Goal: Communication & Community: Answer question/provide support

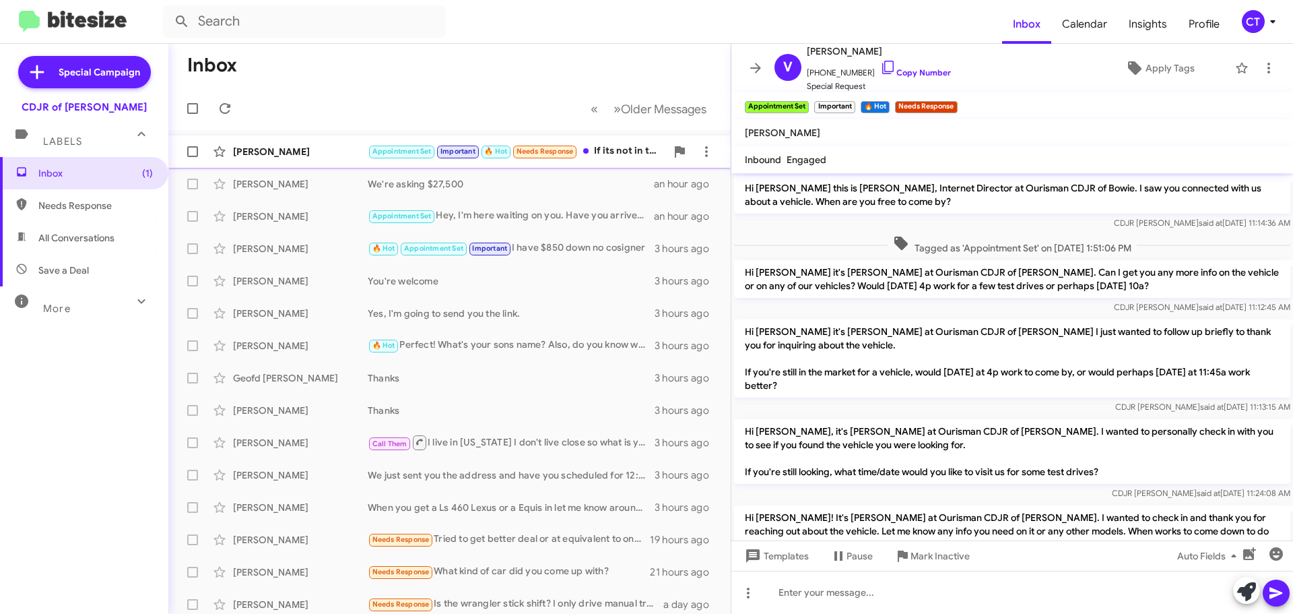
click at [615, 147] on div "Appointment Set Important 🔥 Hot Needs Response If its not in the range of 1000 …" at bounding box center [517, 150] width 298 height 15
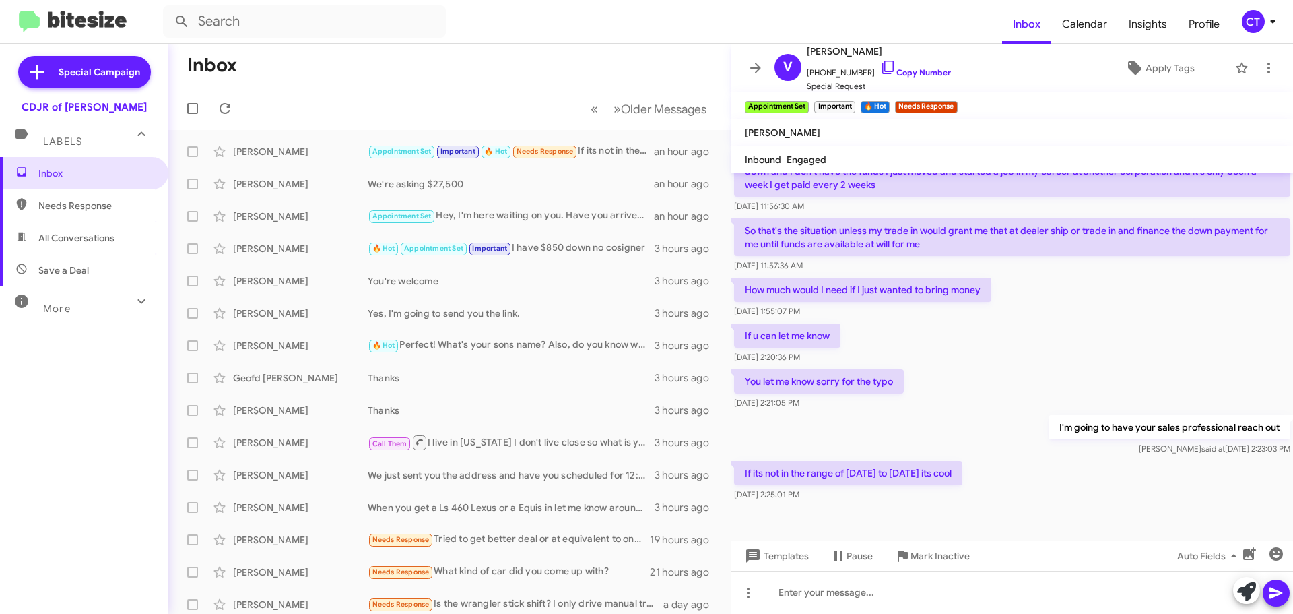
scroll to position [570, 0]
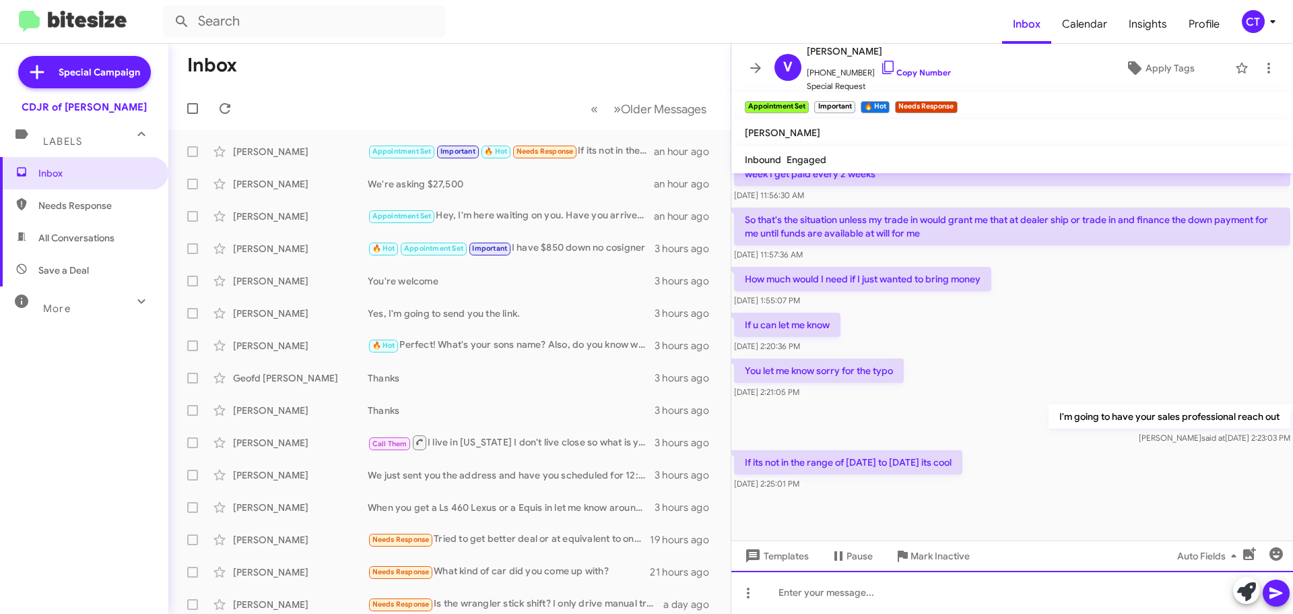
click at [865, 595] on div at bounding box center [1012, 591] width 562 height 43
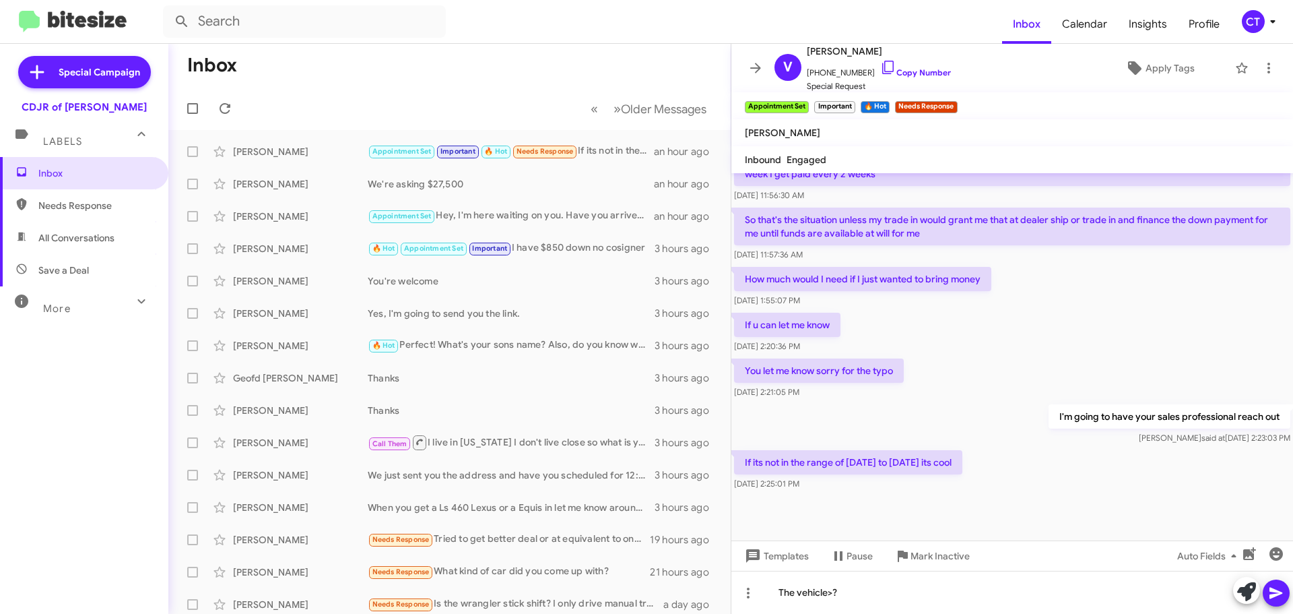
click at [1278, 590] on icon at bounding box center [1276, 593] width 16 height 16
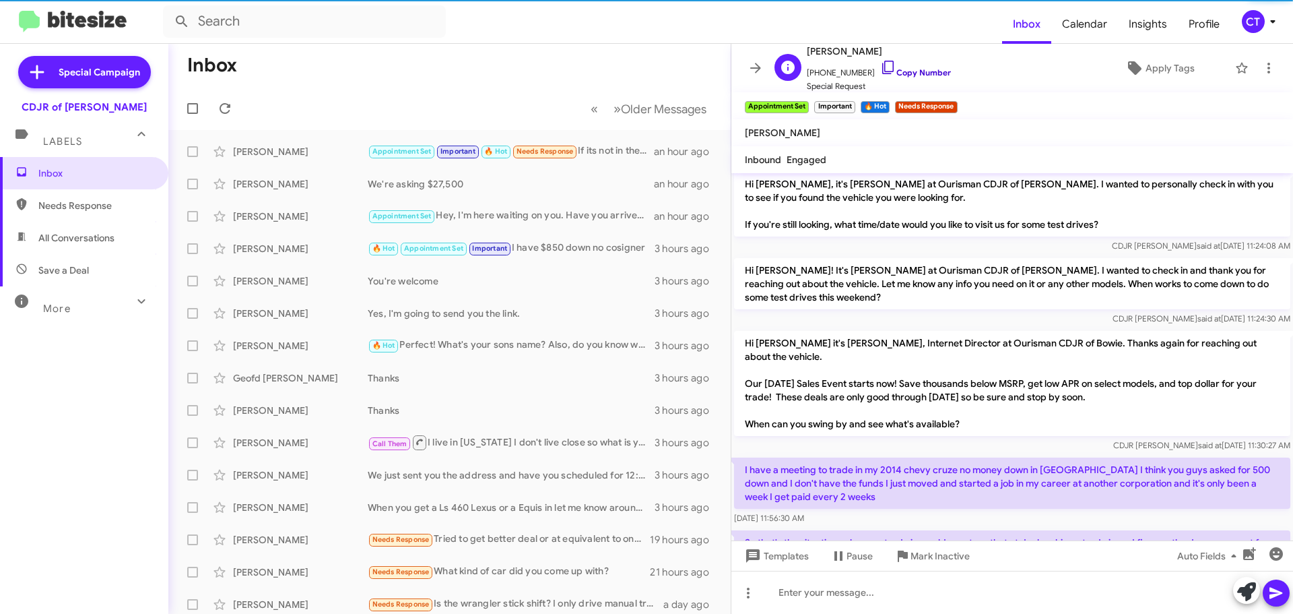
drag, startPoint x: 871, startPoint y: 62, endPoint x: 866, endPoint y: 71, distance: 9.9
click at [882, 64] on icon at bounding box center [887, 67] width 11 height 13
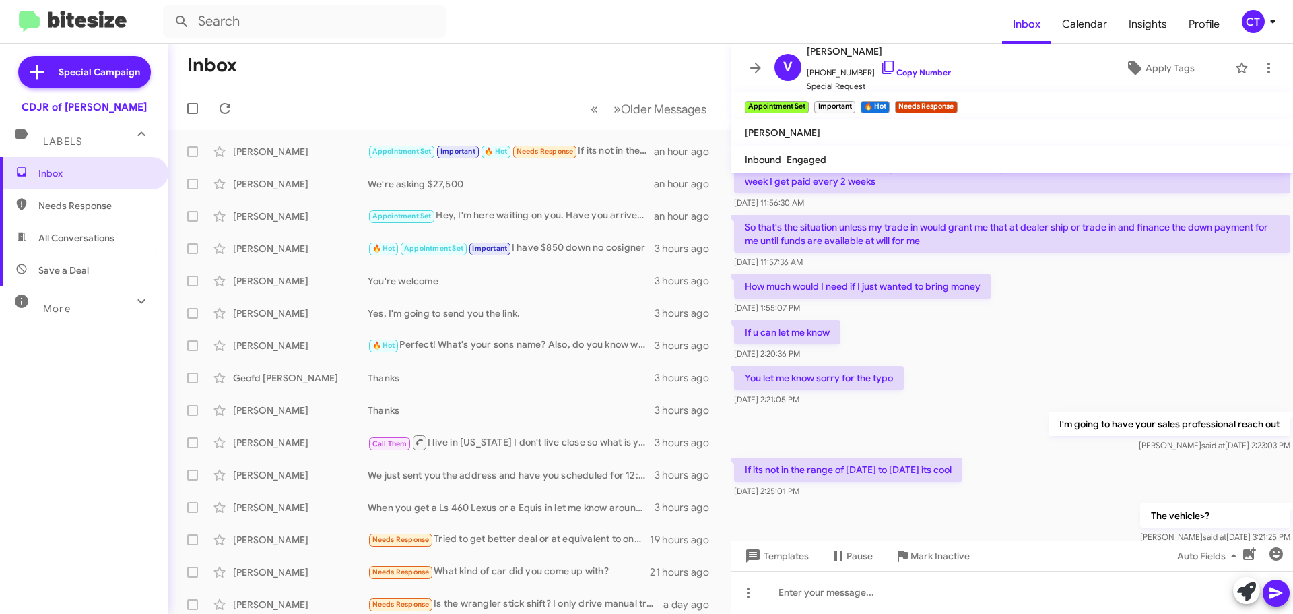
scroll to position [619, 0]
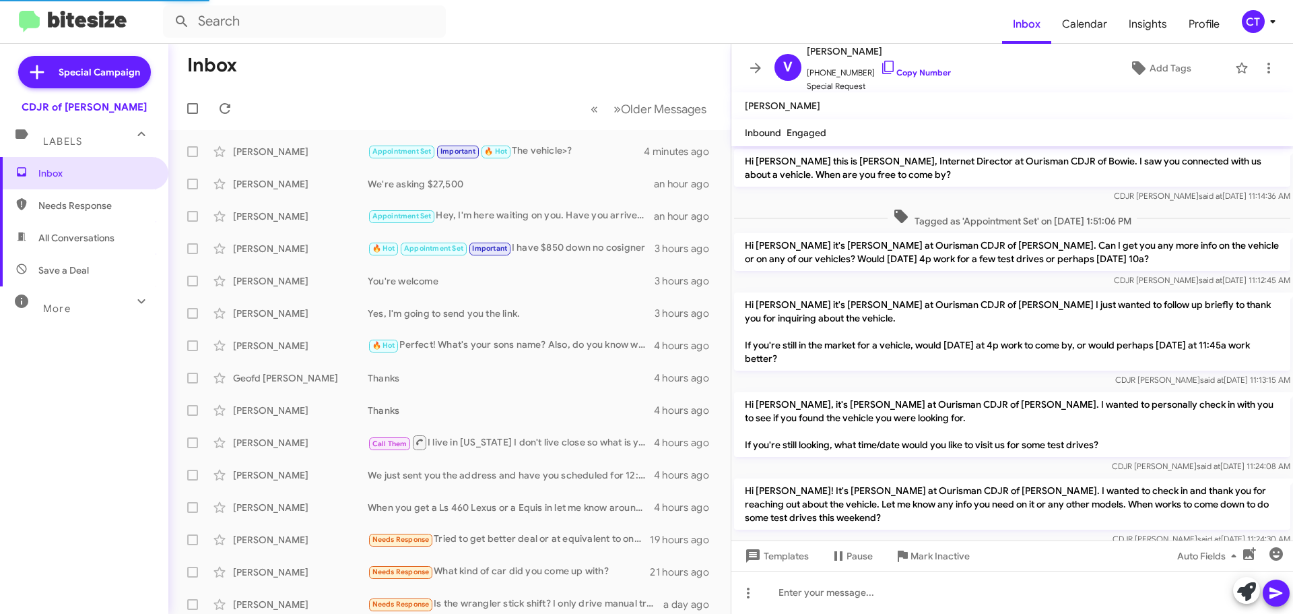
scroll to position [592, 0]
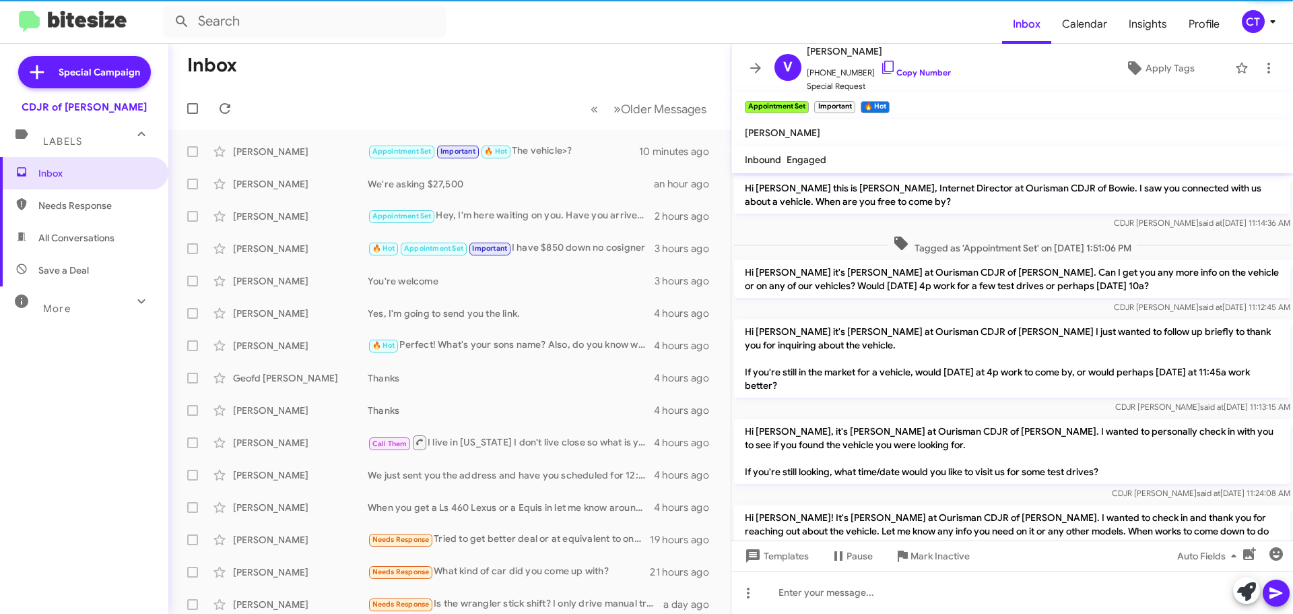
scroll to position [619, 0]
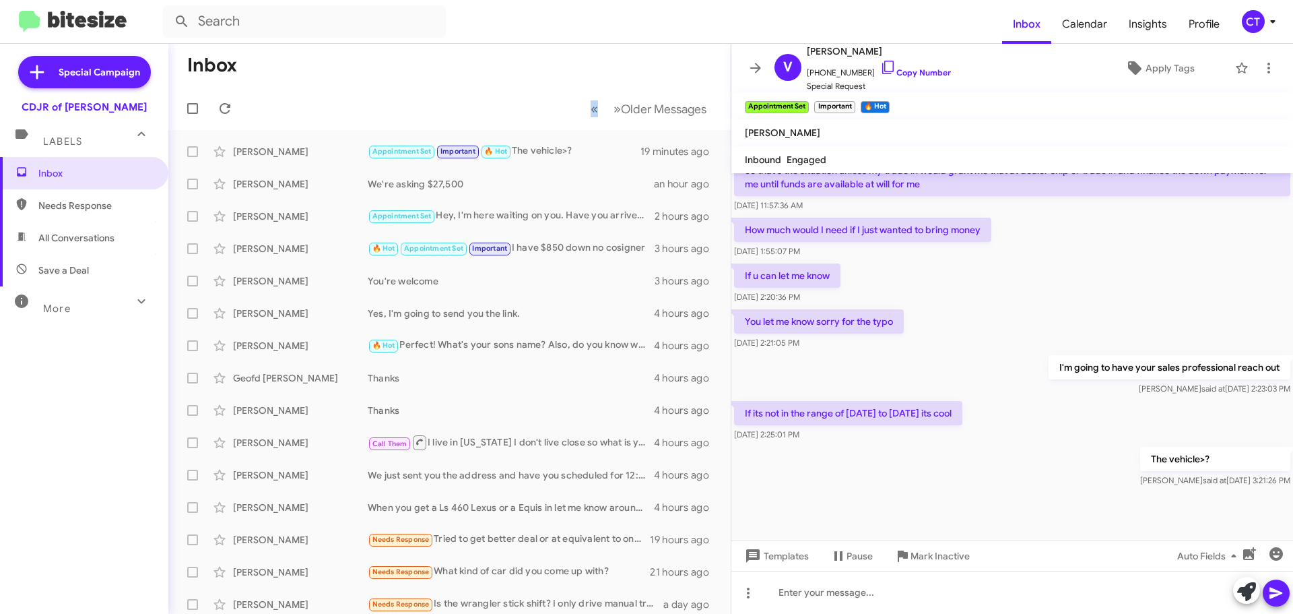
click at [586, 90] on mat-toolbar "Inbox « Previous » Next Older Messages" at bounding box center [449, 87] width 562 height 86
click at [1251, 22] on div "CT" at bounding box center [1253, 21] width 23 height 23
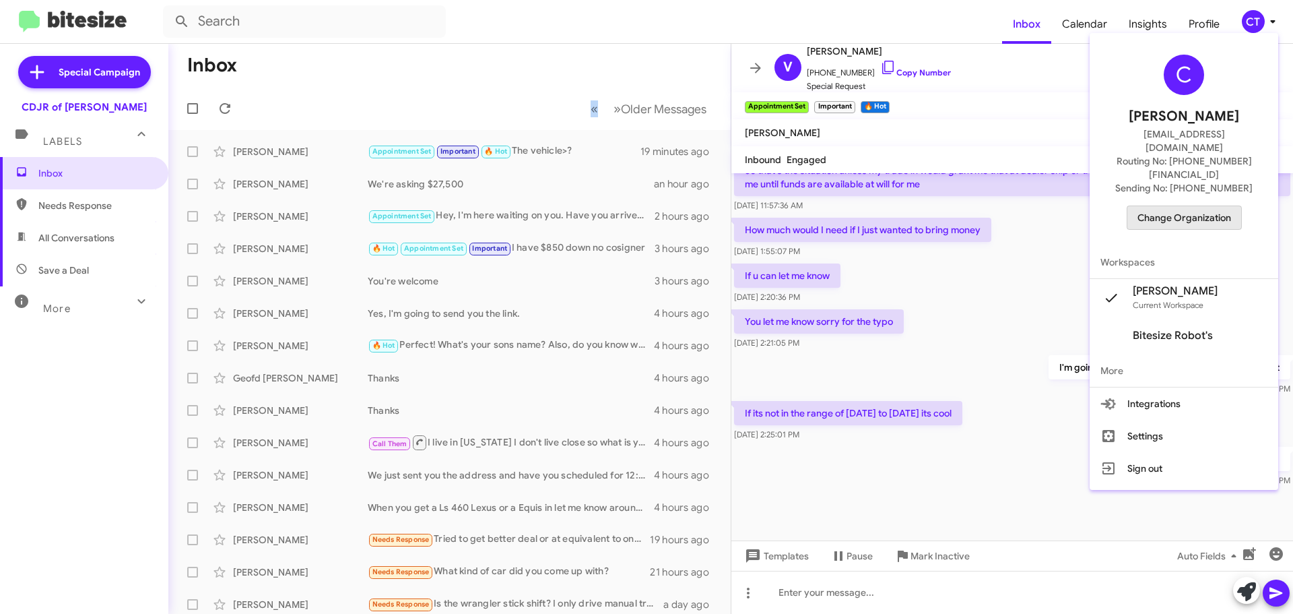
click at [1198, 206] on span "Change Organization" at bounding box center [1185, 217] width 94 height 23
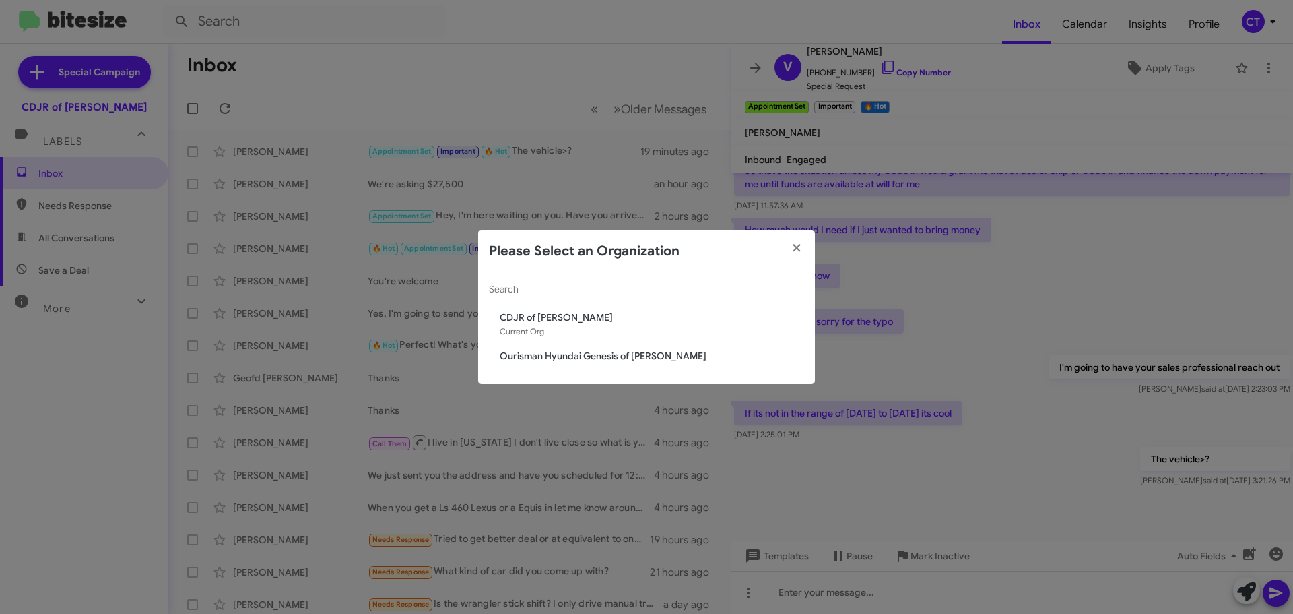
click at [547, 363] on div "Search CDJR of Bowie Current Org Ourisman Hyundai Genesis of Bowie" at bounding box center [646, 329] width 337 height 112
click at [564, 356] on span "Ourisman Hyundai Genesis of [PERSON_NAME]" at bounding box center [652, 355] width 304 height 13
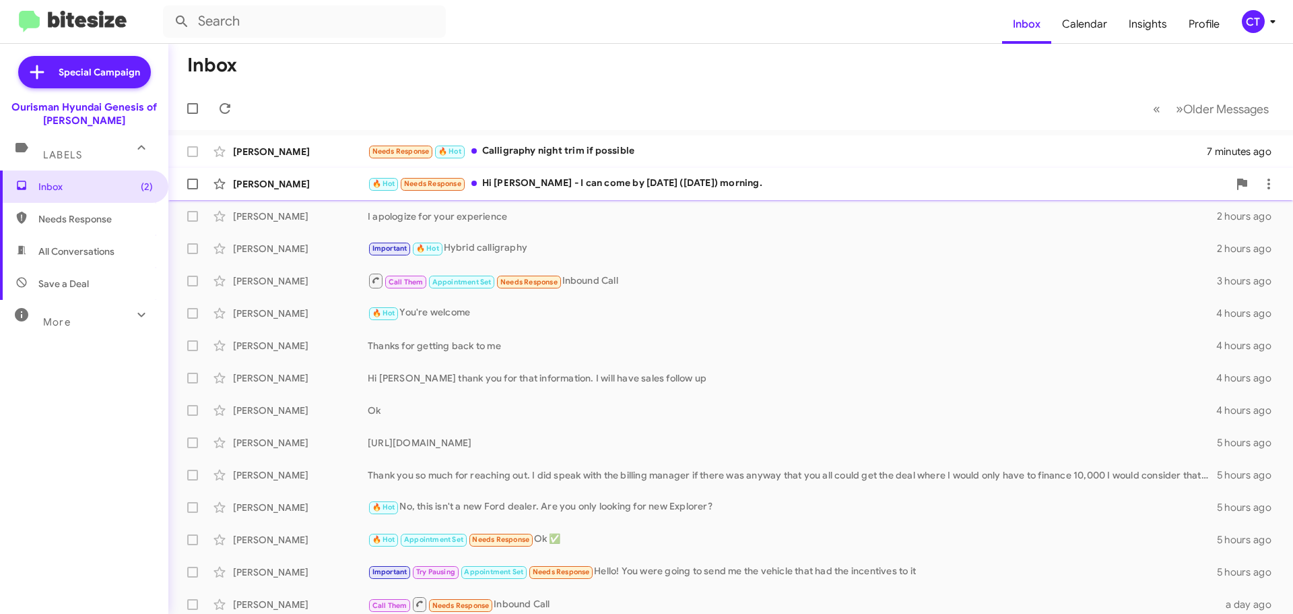
click at [558, 188] on div "🔥 Hot Needs Response Hi Ciara - I can come by tomorrow (Saturday) morning." at bounding box center [798, 183] width 861 height 15
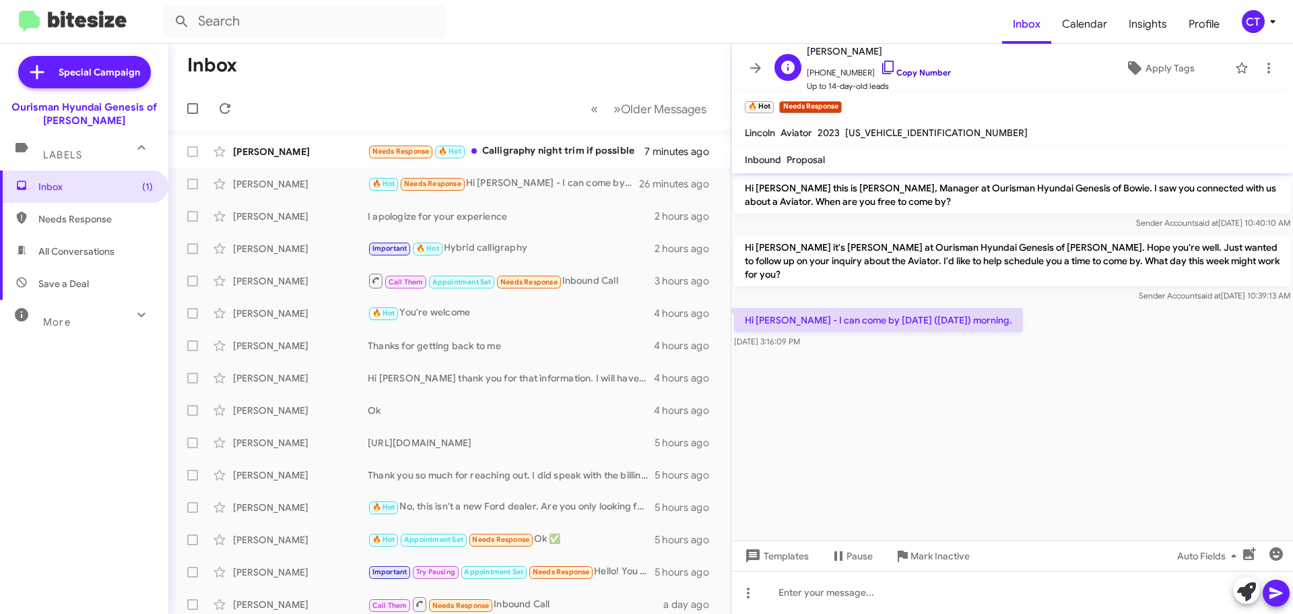
click at [880, 71] on icon at bounding box center [888, 67] width 16 height 16
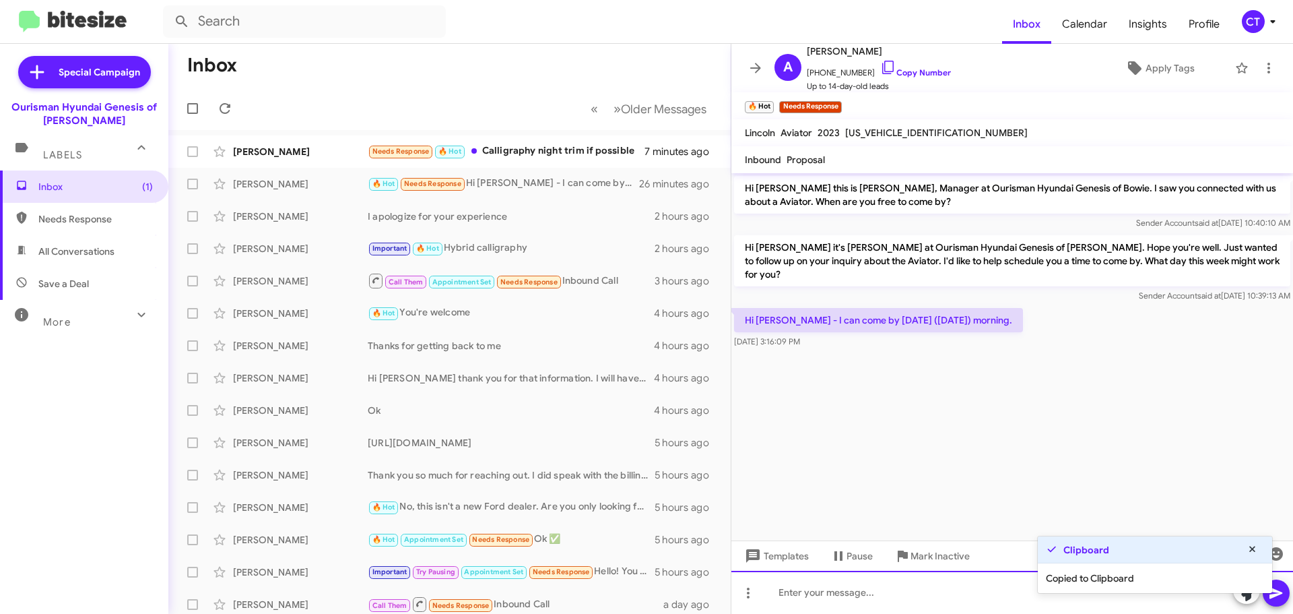
click at [838, 598] on div at bounding box center [1012, 591] width 562 height 43
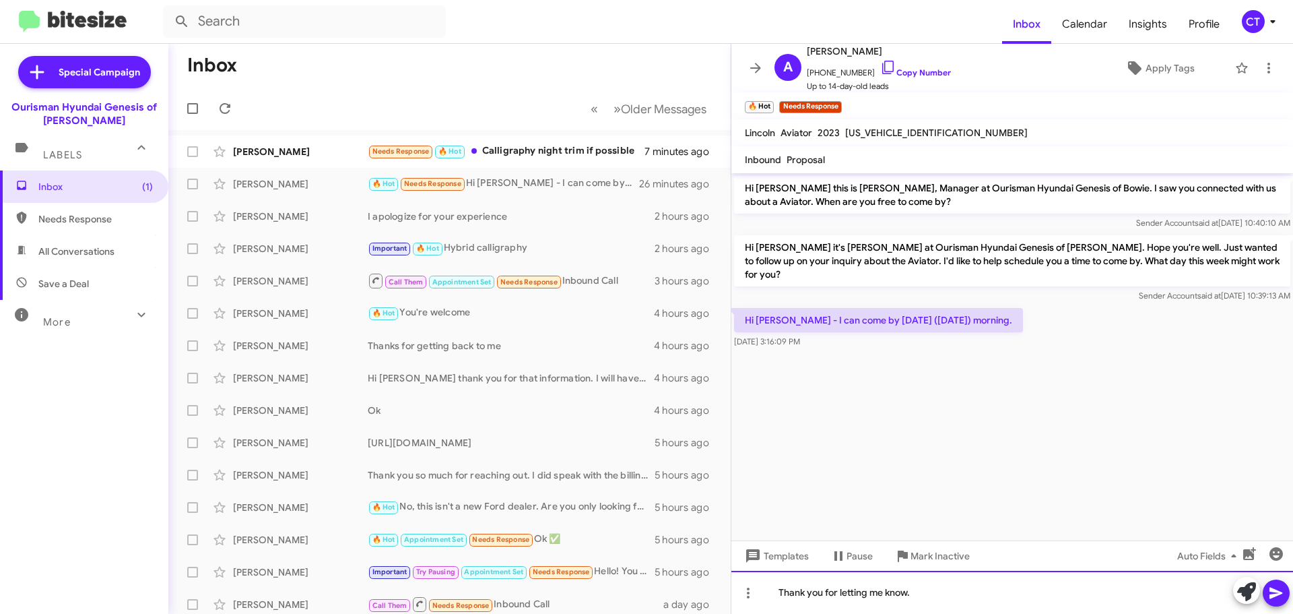
drag, startPoint x: 778, startPoint y: 591, endPoint x: 795, endPoint y: 603, distance: 20.9
click at [778, 593] on div "Thank you for letting me know." at bounding box center [1012, 591] width 562 height 43
click at [1032, 599] on div "Good Afternoon, Thank you for letting me know." at bounding box center [1012, 591] width 562 height 43
click at [1040, 595] on div "Good Afternoon, Thank you for letting me know. Does 10:15work?" at bounding box center [1012, 591] width 562 height 43
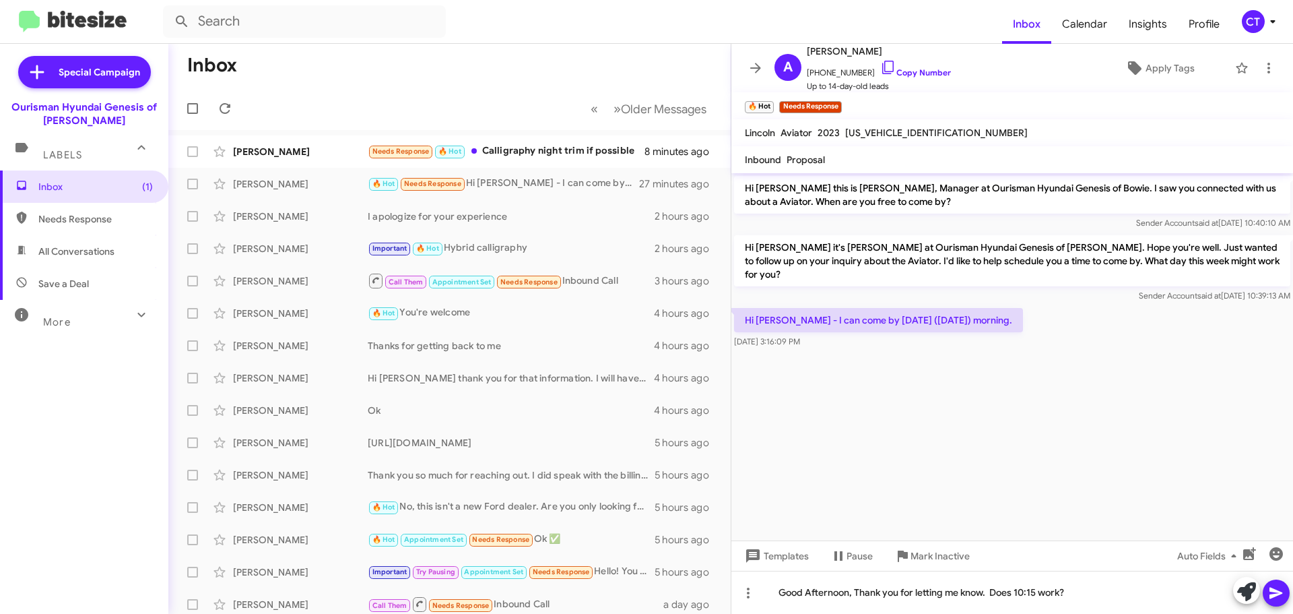
click at [1263, 593] on div at bounding box center [1261, 592] width 57 height 30
click at [1273, 601] on span at bounding box center [1276, 592] width 16 height 27
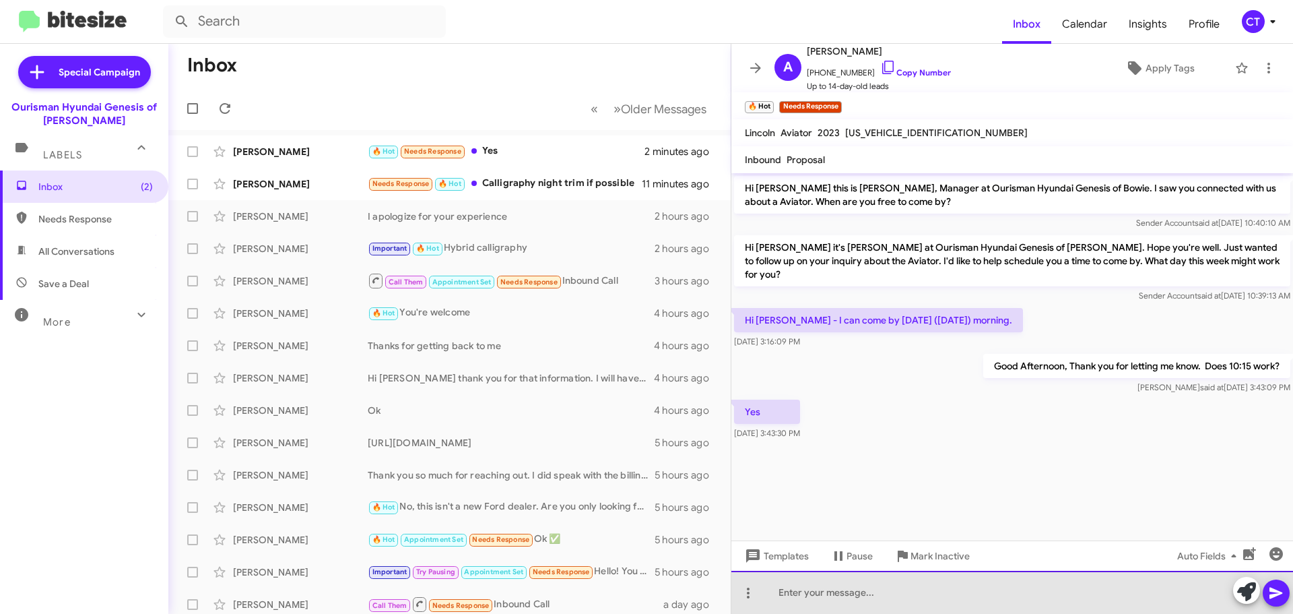
click at [875, 591] on div at bounding box center [1012, 591] width 562 height 43
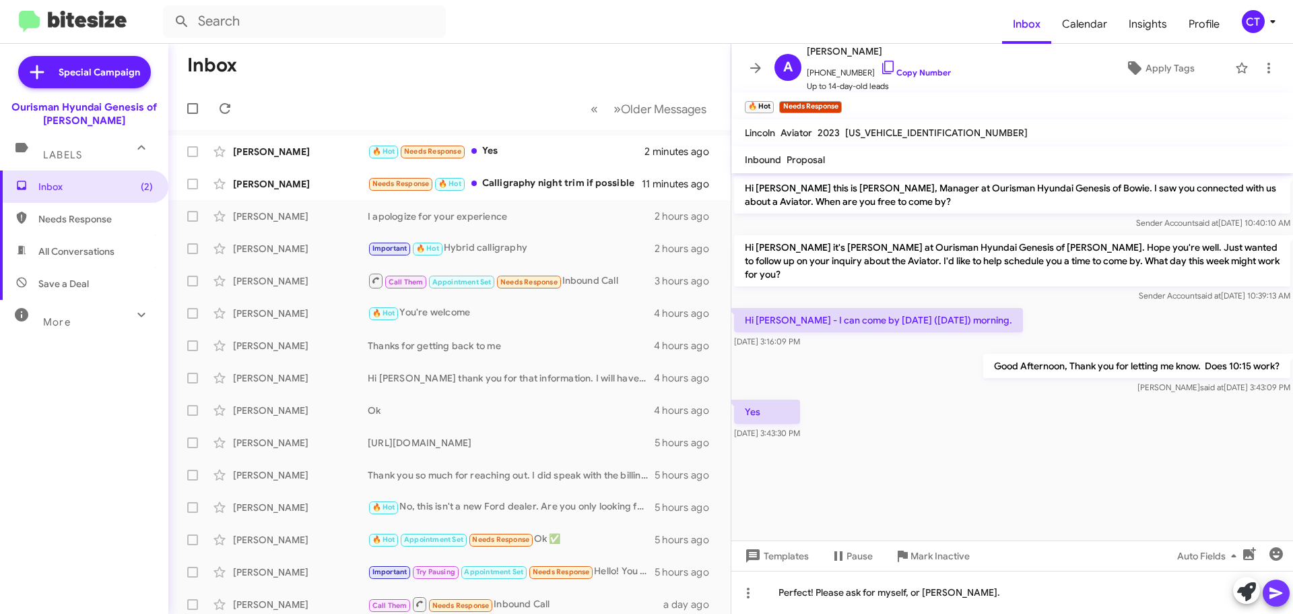
click at [1276, 591] on icon at bounding box center [1276, 592] width 13 height 11
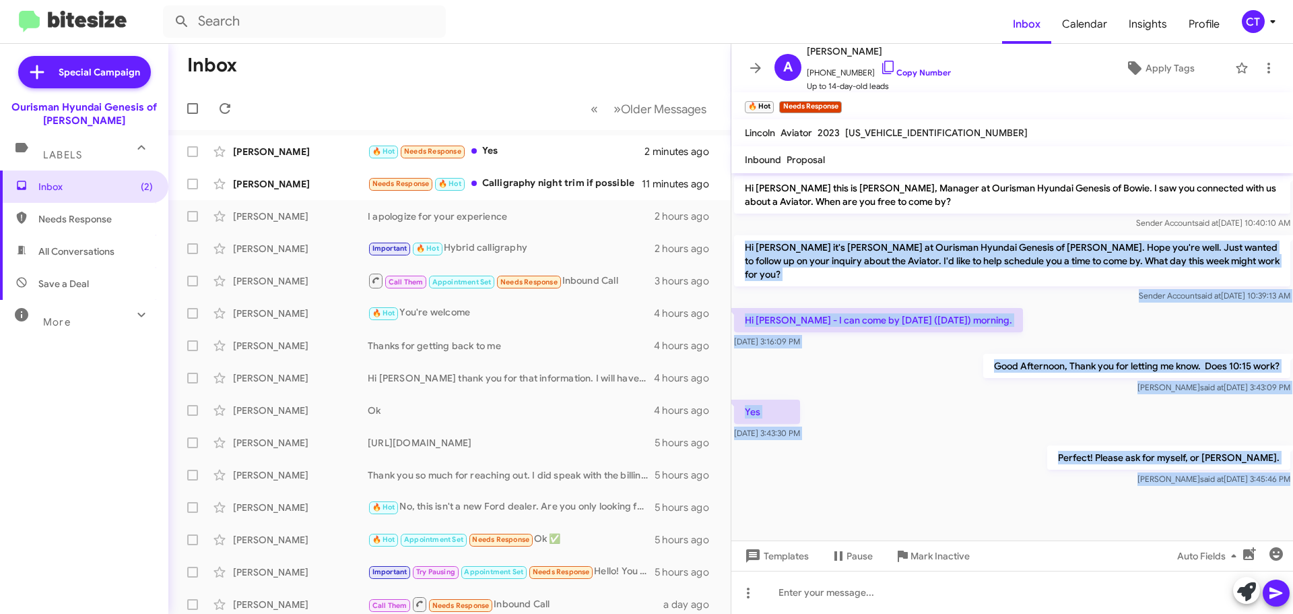
drag, startPoint x: 735, startPoint y: 244, endPoint x: 1220, endPoint y: 482, distance: 541.0
click at [1220, 482] on cdk-virtual-scroll-viewport "Hi Anton this is Ciara Taylor, Manager at Ourisman Hyundai Genesis of Bowie. I …" at bounding box center [1012, 356] width 562 height 367
copy div "Hi Anton it's Ciara Taylor at Ourisman Hyundai Genesis of Bowie. Hope you're we…"
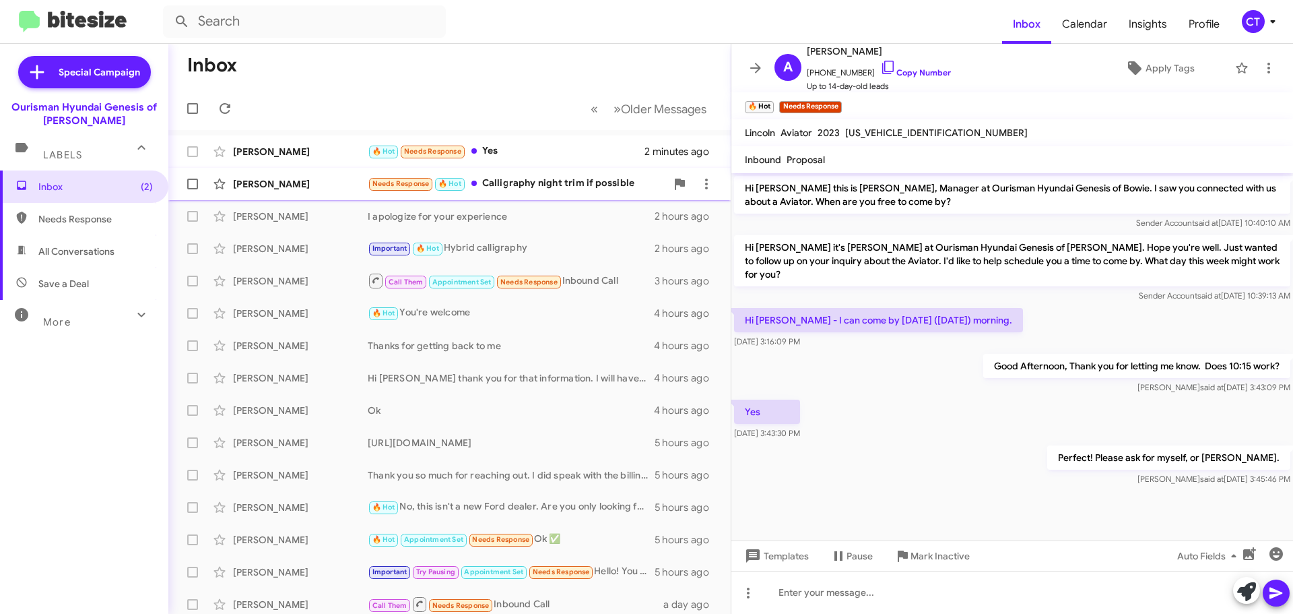
click at [537, 191] on div "Needs Response 🔥 Hot Calligraphy night trim if possible" at bounding box center [517, 183] width 298 height 15
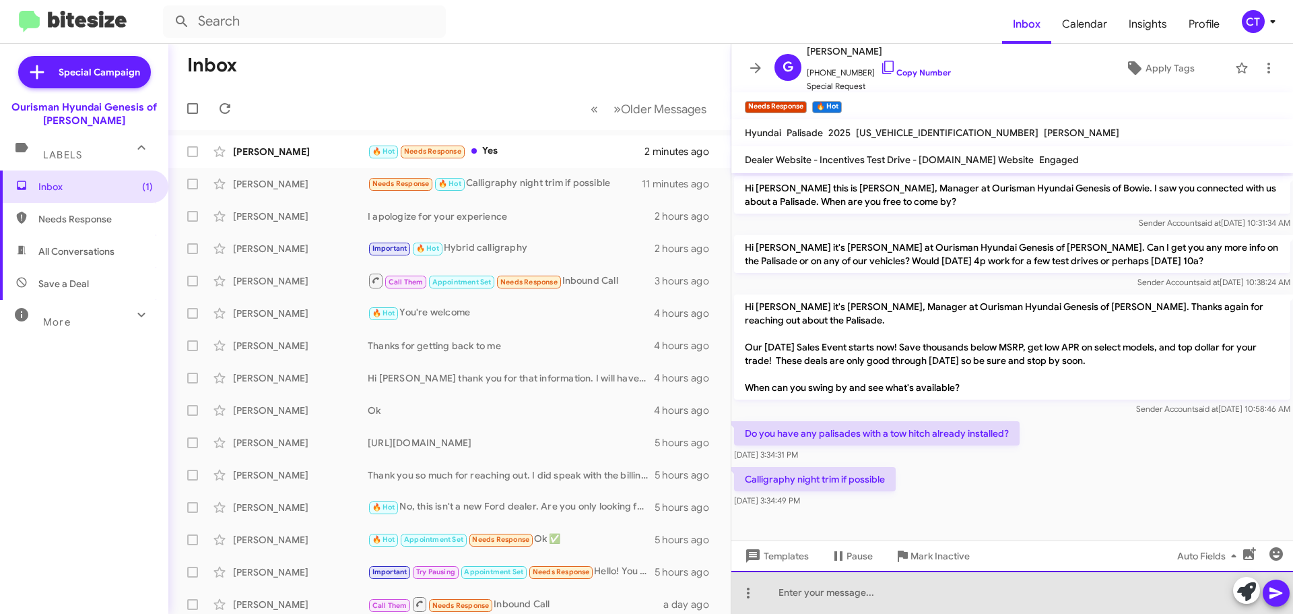
click at [876, 595] on div at bounding box center [1012, 591] width 562 height 43
click at [933, 592] on div "I know we have the Calligraphy, I caheck the Night edition" at bounding box center [1012, 591] width 562 height 43
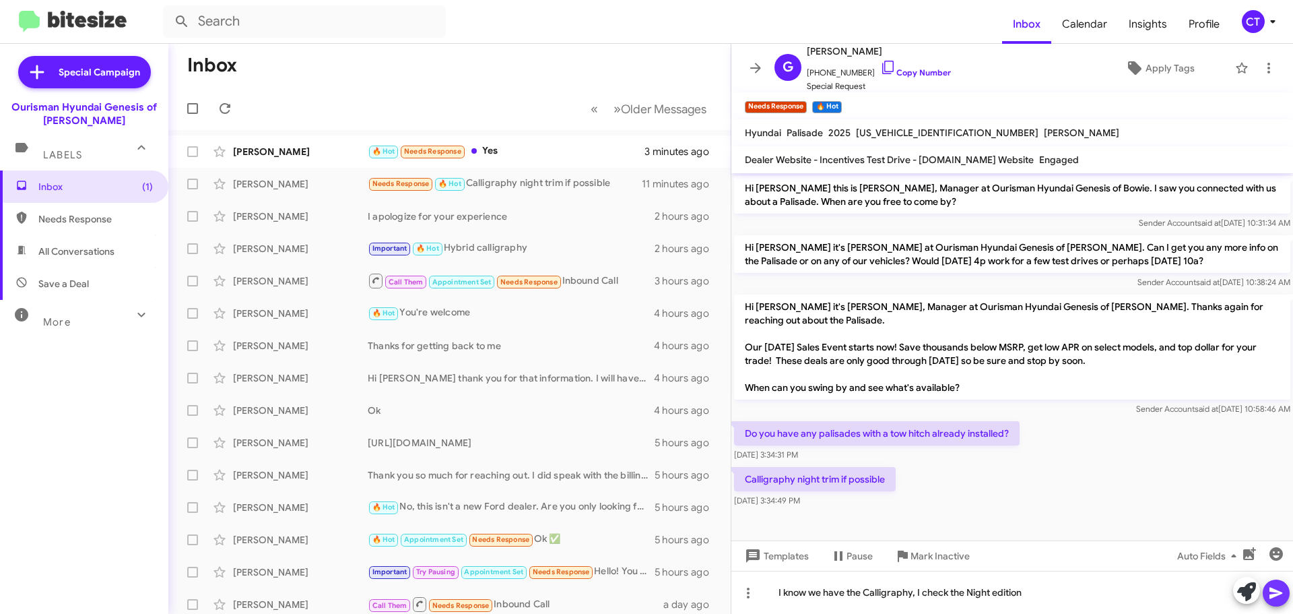
click at [1269, 596] on icon at bounding box center [1276, 593] width 16 height 16
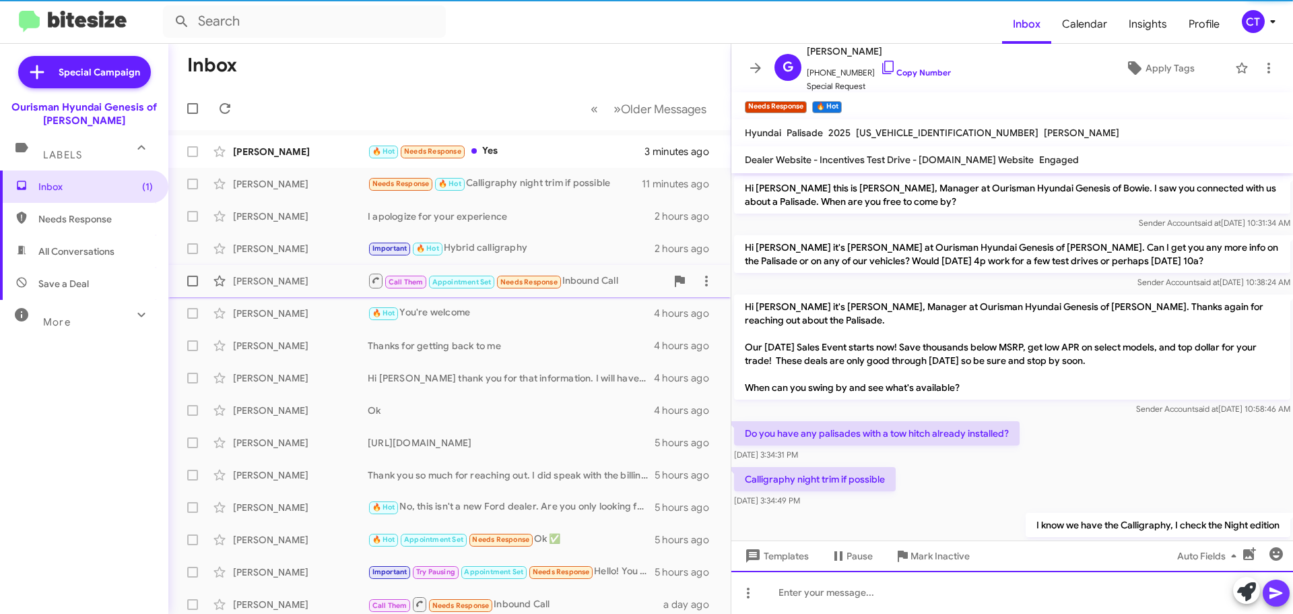
scroll to position [36, 0]
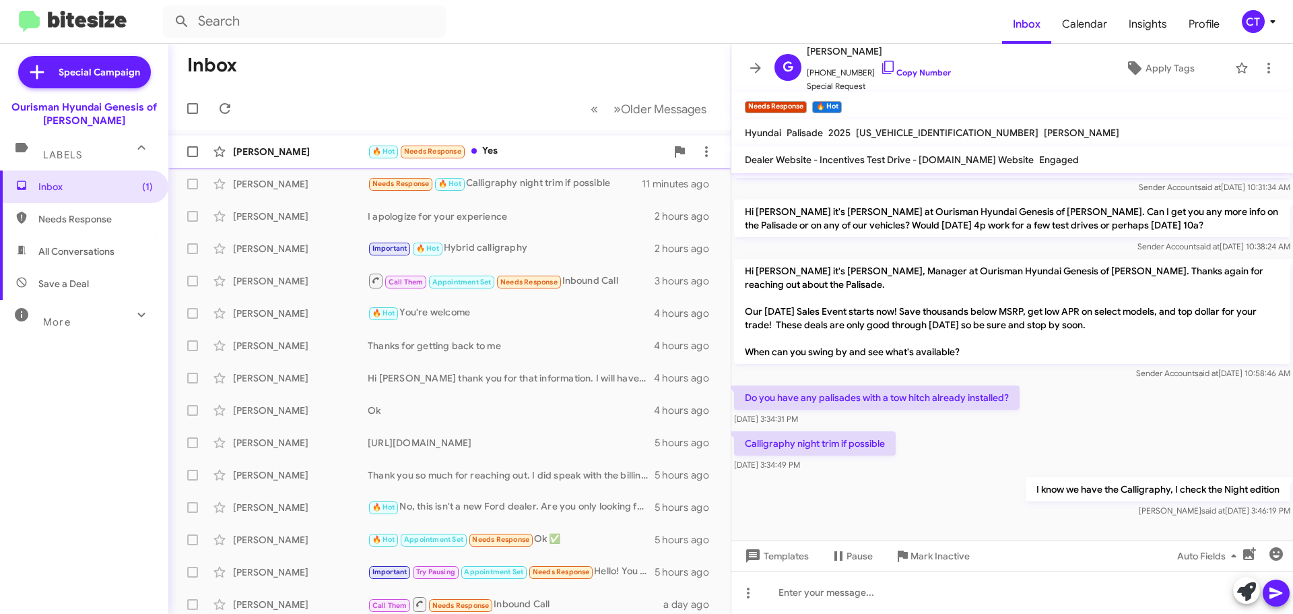
click at [489, 156] on div "🔥 Hot Needs Response Yes" at bounding box center [517, 150] width 298 height 15
